Goal: Task Accomplishment & Management: Manage account settings

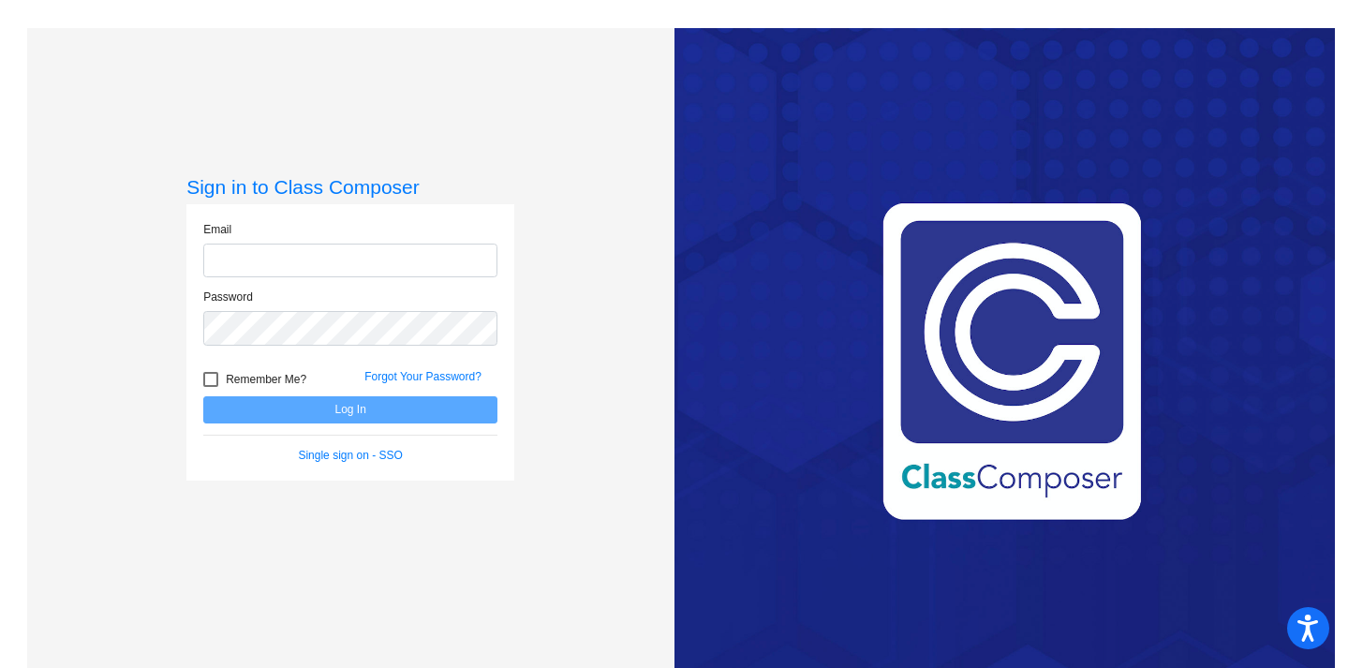
type input "[EMAIL_ADDRESS][DOMAIN_NAME]"
click at [209, 377] on div at bounding box center [210, 379] width 15 height 15
click at [210, 387] on input "Remember Me?" at bounding box center [210, 387] width 1 height 1
checkbox input "true"
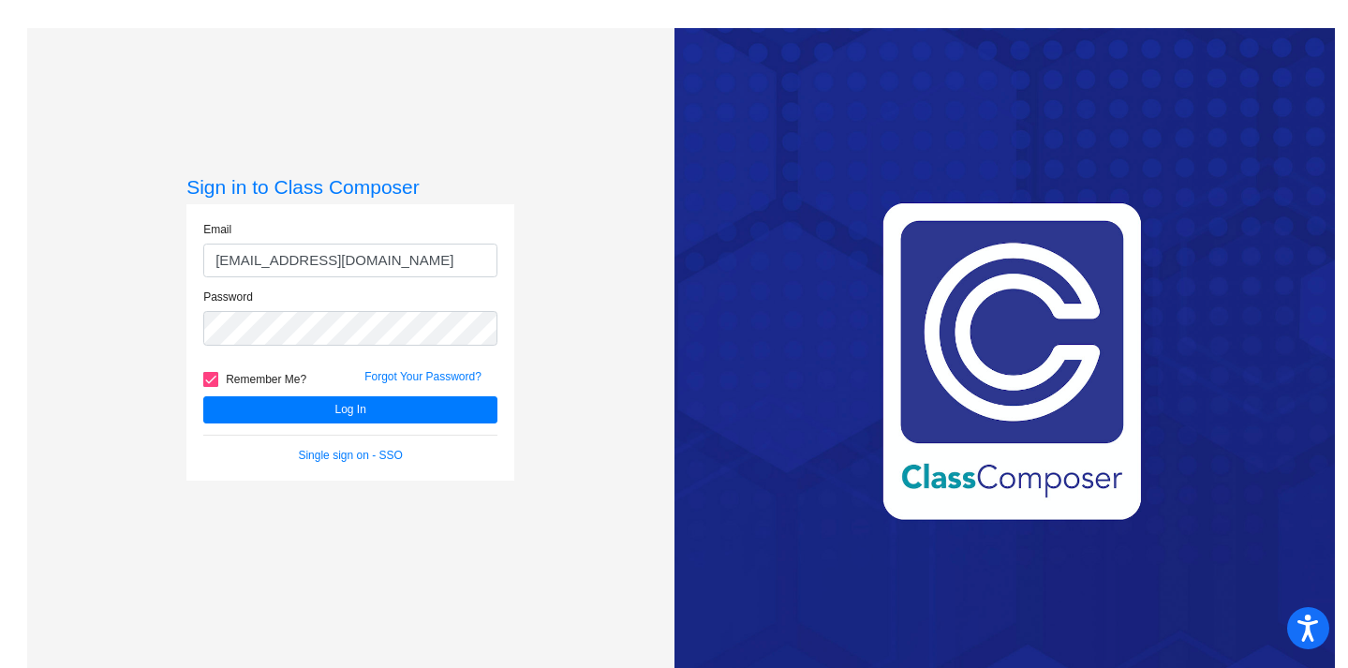
click at [305, 395] on div "Remember Me?" at bounding box center [269, 382] width 161 height 28
click at [312, 403] on button "Log In" at bounding box center [350, 409] width 294 height 27
